Goal: Task Accomplishment & Management: Manage account settings

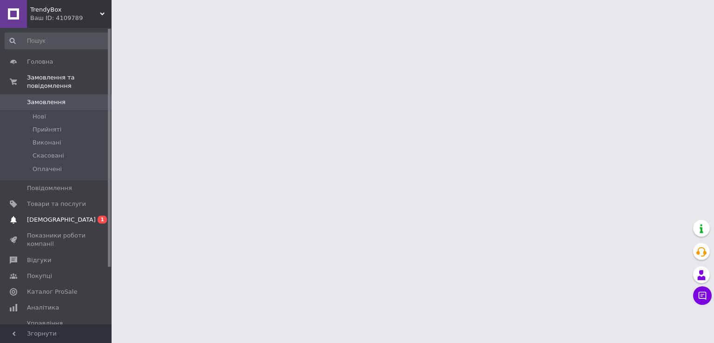
click at [53, 216] on span "[DEMOGRAPHIC_DATA]" at bounding box center [61, 220] width 69 height 8
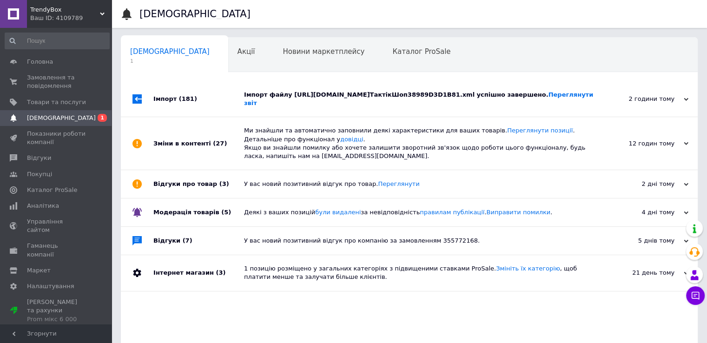
click at [324, 85] on div "Імпорт файлу [URL][DOMAIN_NAME]ТактікШоп38989D3D1B81.xml успішно завершено. Пер…" at bounding box center [420, 98] width 352 height 35
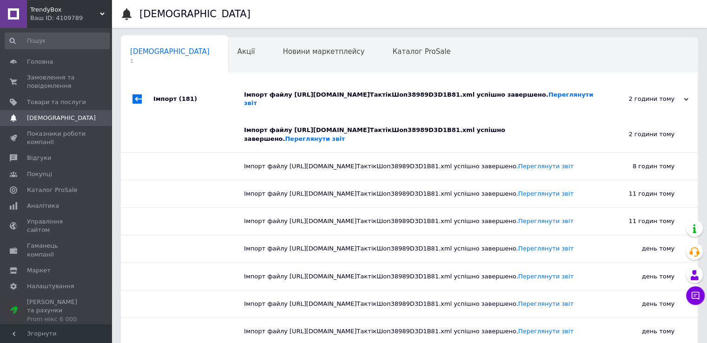
click at [324, 92] on div "Імпорт файлу [URL][DOMAIN_NAME]ТактікШоп38989D3D1B81.xml успішно завершено. Пер…" at bounding box center [420, 99] width 352 height 17
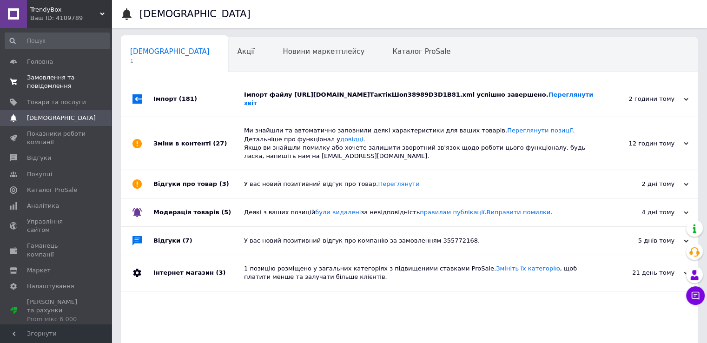
click at [41, 82] on span "Замовлення та повідомлення" at bounding box center [56, 81] width 59 height 17
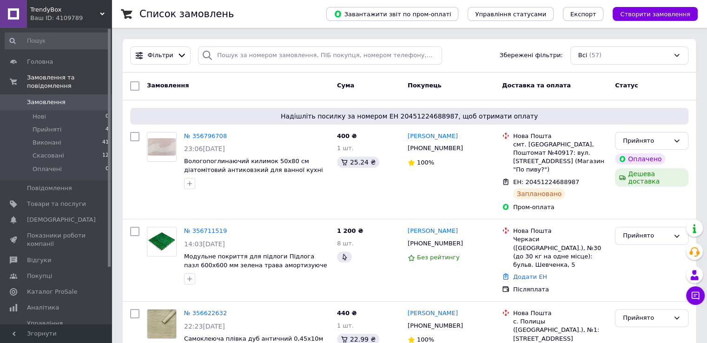
click at [47, 98] on span "Замовлення" at bounding box center [46, 102] width 39 height 8
